Goal: Transaction & Acquisition: Purchase product/service

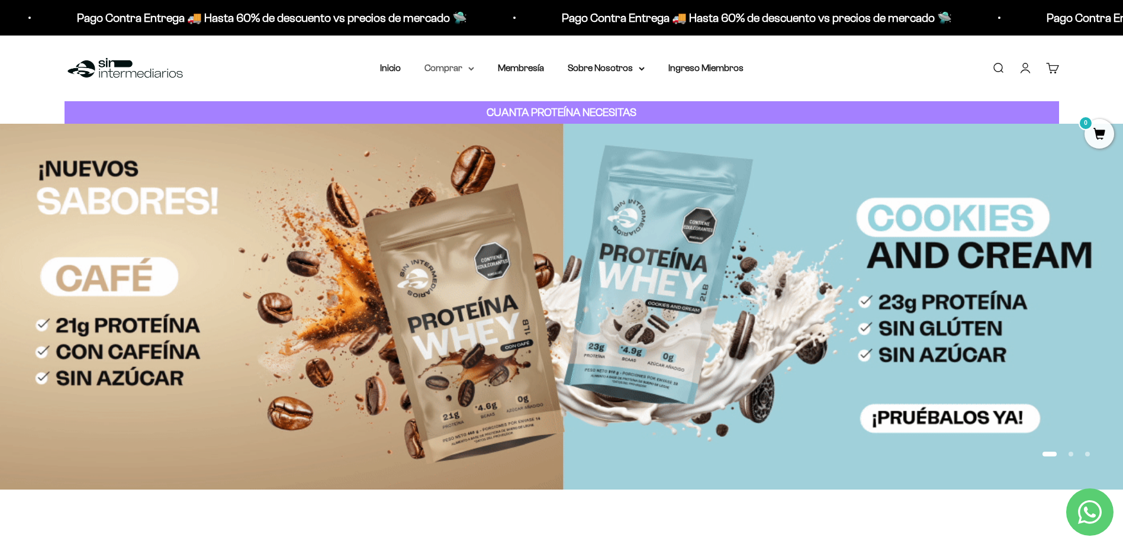
click at [463, 67] on summary "Comprar" at bounding box center [449, 67] width 50 height 15
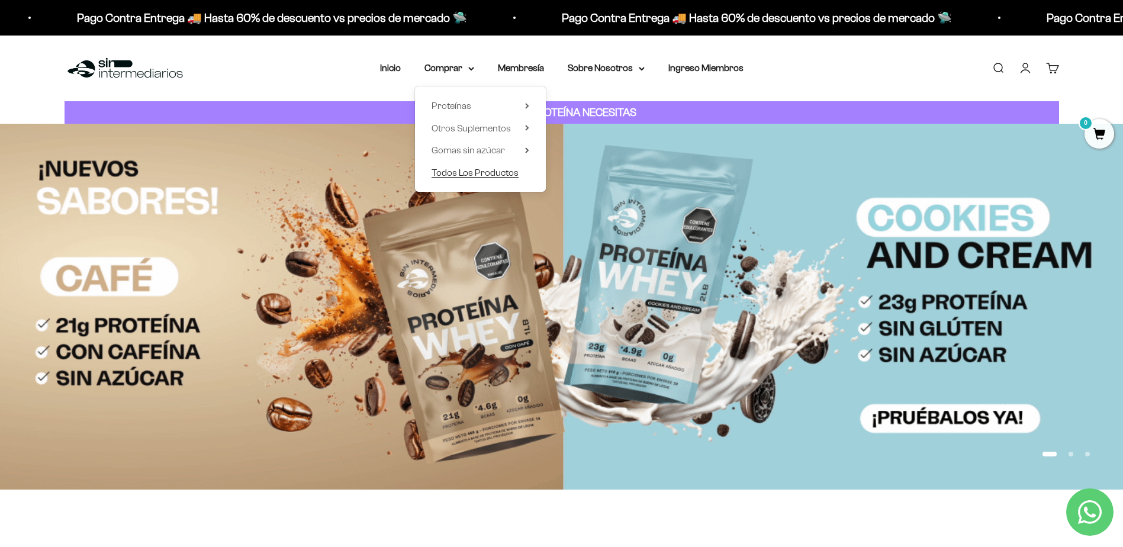
click at [468, 173] on span "Todos Los Productos" at bounding box center [474, 172] width 87 height 10
